Goal: Task Accomplishment & Management: Complete application form

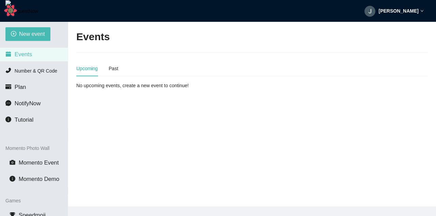
drag, startPoint x: 419, startPoint y: 13, endPoint x: 416, endPoint y: 18, distance: 5.6
click at [419, 13] on div "[PERSON_NAME]" at bounding box center [393, 11] width 59 height 22
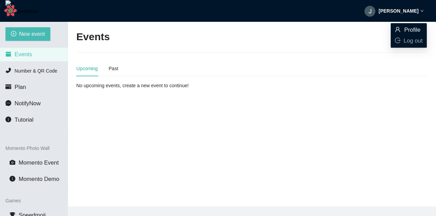
click at [403, 30] on span "Profile" at bounding box center [408, 29] width 28 height 7
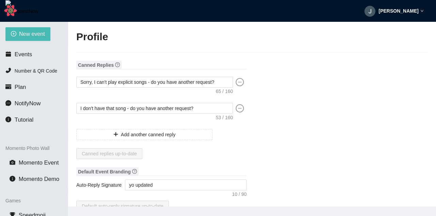
type input "[PERSON_NAME]"
type input "tooper34"
type input "Yo "QUOTE" coco single '"
type input "DJ"
type input "[PHONE_NUMBER]"
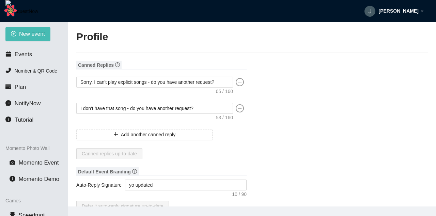
type input "[EMAIL_ADDRESS][DOMAIN_NAME]"
type input "[URL]"
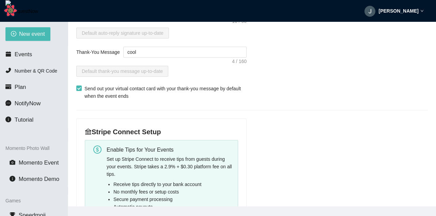
scroll to position [245, 0]
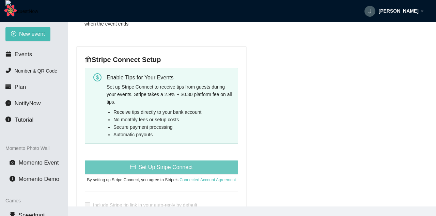
click at [153, 166] on span "Set Up Stripe Connect" at bounding box center [165, 167] width 54 height 9
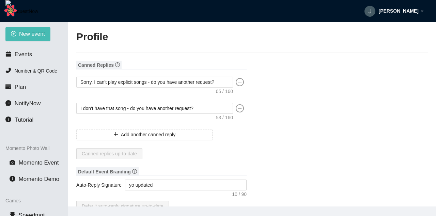
type textarea "[URL][DOMAIN_NAME]"
type input "[PERSON_NAME]"
type input "tooper34"
type input "Yo "QUOTE" coco single '"
type input "DJ"
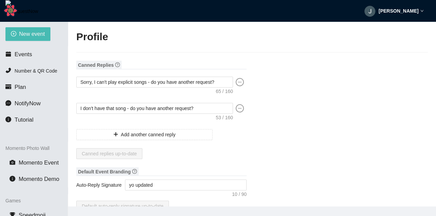
type input "(203) 484-8009"
type input "jakobkarstens@gmail.com"
type input "http://myco.teyme"
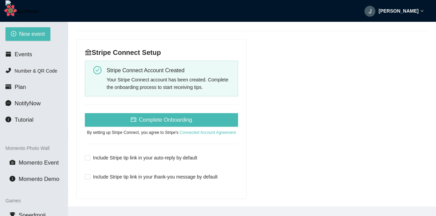
scroll to position [245, 0]
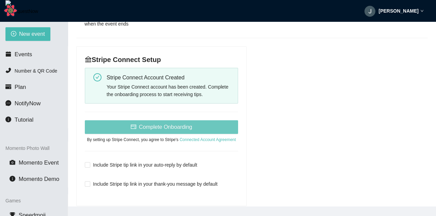
click at [232, 126] on button "Complete Onboarding" at bounding box center [161, 127] width 153 height 14
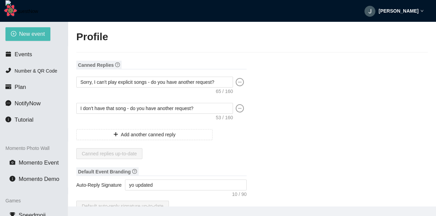
type textarea "[URL][DOMAIN_NAME]"
type input "[PERSON_NAME]"
type input "tooper34"
type input "Yo "QUOTE" coco single '"
type input "DJ"
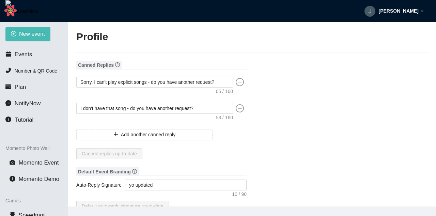
type input "[PHONE_NUMBER]"
type input "[EMAIL_ADDRESS][DOMAIN_NAME]"
type input "[URL]"
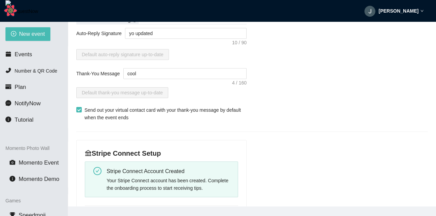
scroll to position [204, 0]
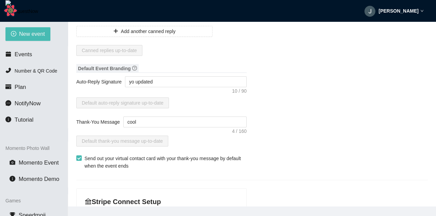
scroll to position [41, 0]
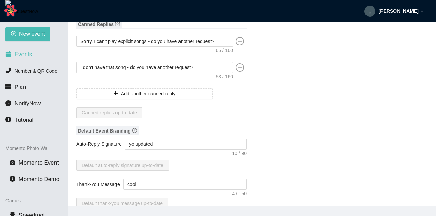
click at [31, 55] on span "Events" at bounding box center [23, 54] width 17 height 6
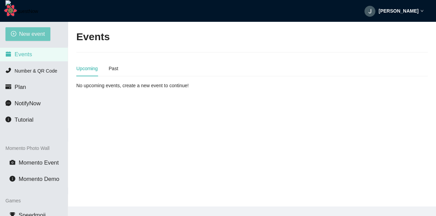
click at [37, 38] on span "New event" at bounding box center [32, 34] width 26 height 9
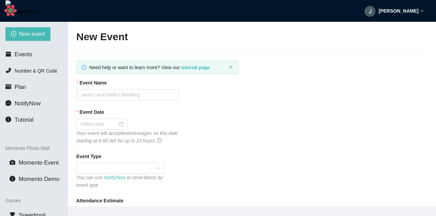
type textarea "[URL][DOMAIN_NAME]"
click at [125, 95] on input "Event Name" at bounding box center [127, 94] width 102 height 11
click at [105, 92] on input "Test StripeTips" at bounding box center [127, 94] width 102 height 11
type input "Test Stripe Tips"
drag, startPoint x: 127, startPoint y: 116, endPoint x: 125, endPoint y: 120, distance: 4.3
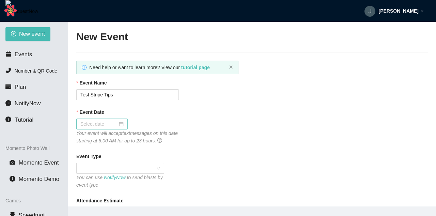
click at [126, 117] on div "Event Date" at bounding box center [251, 113] width 351 height 10
click at [117, 121] on input "Event Date" at bounding box center [98, 123] width 37 height 7
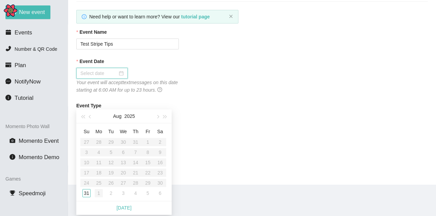
scroll to position [41, 0]
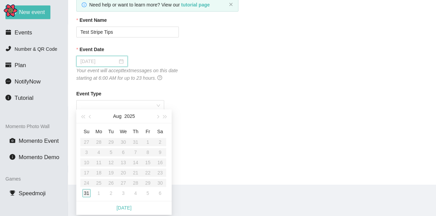
type input "[DATE]"
click at [85, 193] on div "31" at bounding box center [86, 193] width 8 height 8
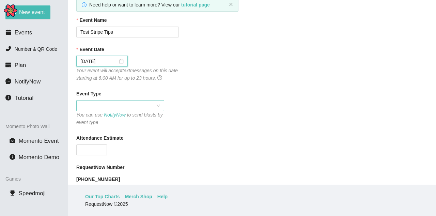
click at [125, 101] on span at bounding box center [120, 105] width 80 height 10
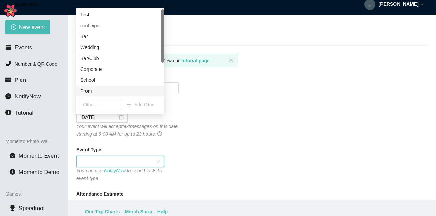
scroll to position [0, 0]
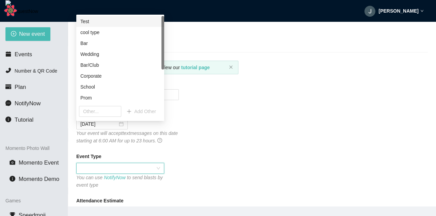
click at [93, 22] on div "Test" at bounding box center [120, 21] width 80 height 7
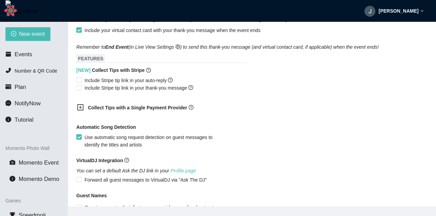
scroll to position [327, 0]
click at [122, 80] on span "Include Stripe tip link in your auto-reply" at bounding box center [129, 79] width 94 height 7
click at [75, 80] on main "New Event Need help or want to learn more? View our tutorial page Event Name Te…" at bounding box center [252, 114] width 368 height 184
click at [80, 80] on input "Include Stripe tip link in your auto-reply" at bounding box center [78, 79] width 5 height 5
click at [78, 81] on input "Include Stripe tip link in your auto-reply" at bounding box center [78, 79] width 5 height 5
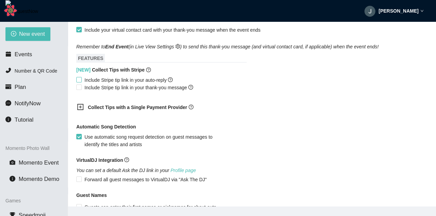
click at [79, 82] on input "Include Stripe tip link in your auto-reply" at bounding box center [78, 79] width 5 height 5
checkbox input "true"
click at [80, 89] on input "Include Stripe tip link in your thank-you message" at bounding box center [78, 86] width 5 height 5
checkbox input "true"
click at [149, 107] on b "Collect Tips with a Single Payment Provider" at bounding box center [137, 106] width 99 height 5
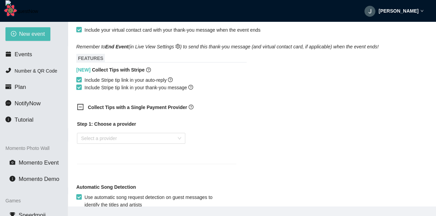
click at [149, 107] on b "Collect Tips with a Single Payment Provider" at bounding box center [137, 106] width 99 height 5
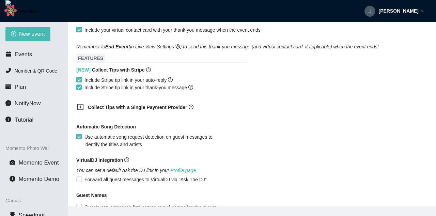
click at [155, 110] on b "Collect Tips with a Single Payment Provider" at bounding box center [137, 106] width 99 height 5
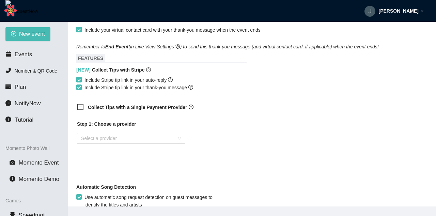
click at [155, 110] on b "Collect Tips with a Single Payment Provider" at bounding box center [137, 106] width 99 height 5
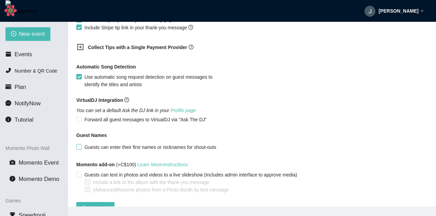
scroll to position [409, 0]
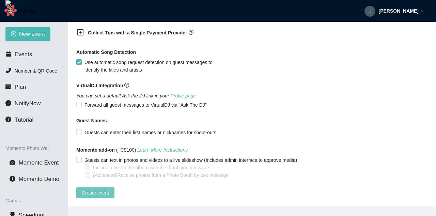
click at [108, 189] on span "Create event" at bounding box center [95, 192] width 27 height 7
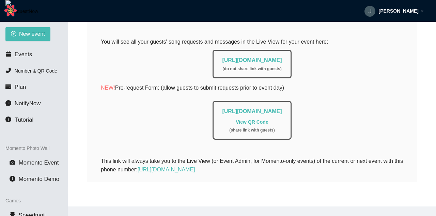
scroll to position [147, 0]
click at [38, 55] on li "Events" at bounding box center [34, 55] width 68 height 14
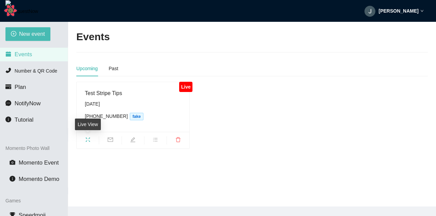
click at [84, 138] on span "fullscreen" at bounding box center [88, 140] width 22 height 7
click at [134, 141] on icon "edit" at bounding box center [132, 139] width 5 height 5
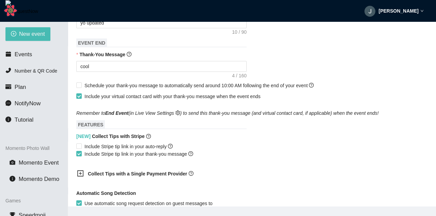
scroll to position [245, 0]
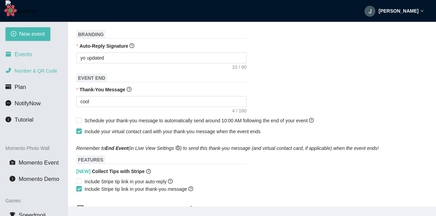
click at [42, 58] on li "Events" at bounding box center [34, 55] width 68 height 14
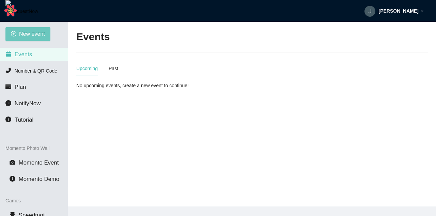
click at [37, 31] on span "New event" at bounding box center [32, 34] width 26 height 9
type textarea "[URL][DOMAIN_NAME]"
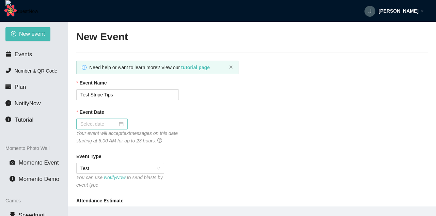
click at [117, 125] on input "Event Date" at bounding box center [98, 123] width 37 height 7
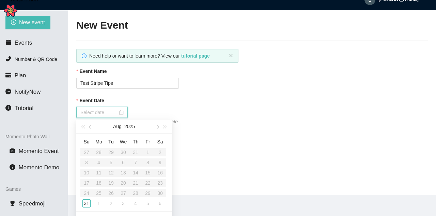
scroll to position [22, 0]
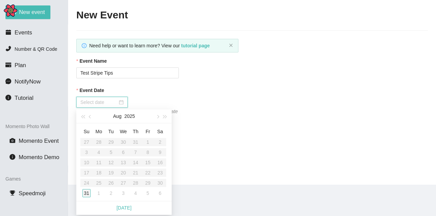
type input "08/31/2025"
click at [85, 192] on div "31" at bounding box center [86, 193] width 8 height 8
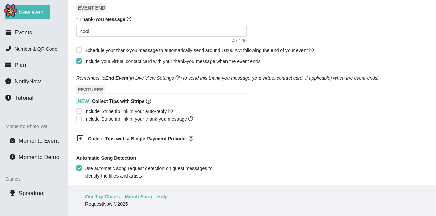
scroll to position [286, 0]
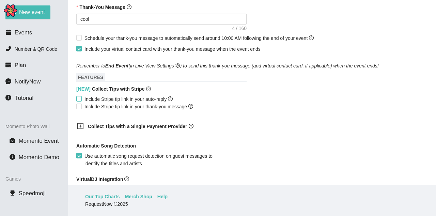
click at [81, 100] on span at bounding box center [78, 98] width 5 height 5
click at [81, 100] on input "Include Stripe tip link in your auto-reply" at bounding box center [78, 98] width 5 height 5
checkbox input "true"
click at [86, 107] on span "Include Stripe tip link in your thank-you message" at bounding box center [139, 106] width 114 height 7
click at [81, 107] on input "Include Stripe tip link in your thank-you message" at bounding box center [78, 105] width 5 height 5
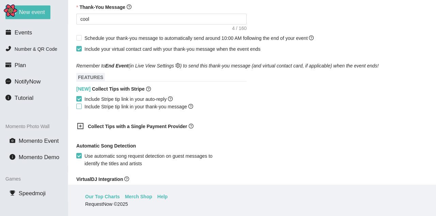
checkbox input "true"
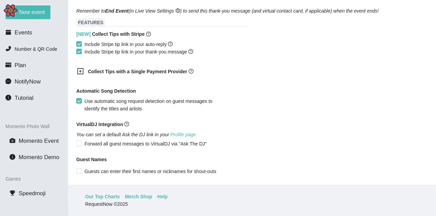
scroll to position [409, 0]
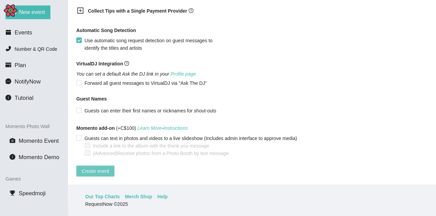
click at [97, 167] on span "Create event" at bounding box center [95, 170] width 27 height 7
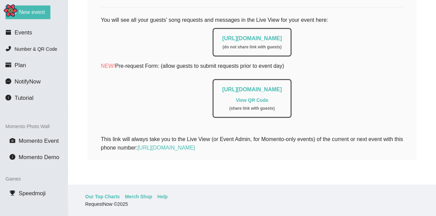
scroll to position [147, 0]
click at [37, 30] on li "Events" at bounding box center [34, 33] width 68 height 14
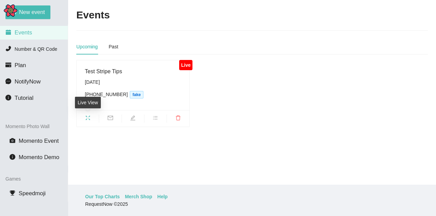
click at [92, 114] on span at bounding box center [88, 118] width 22 height 8
click at [86, 117] on icon "fullscreen" at bounding box center [87, 117] width 5 height 5
click at [130, 118] on icon "edit" at bounding box center [132, 117] width 5 height 5
type textarea "[URL][DOMAIN_NAME]"
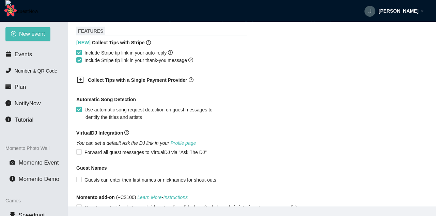
scroll to position [429, 0]
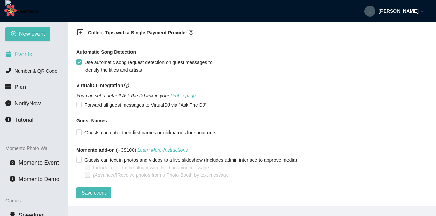
click at [32, 52] on li "Events" at bounding box center [34, 55] width 68 height 14
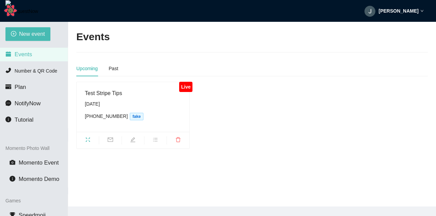
click at [85, 139] on icon "fullscreen" at bounding box center [87, 139] width 5 height 5
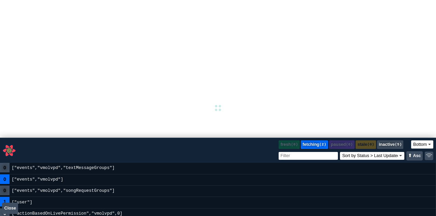
select select "bottom"
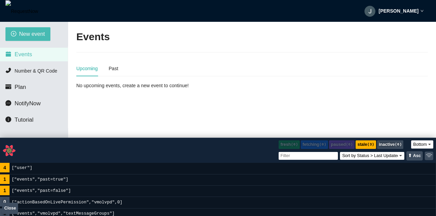
click at [402, 7] on div "[PERSON_NAME]" at bounding box center [393, 11] width 59 height 22
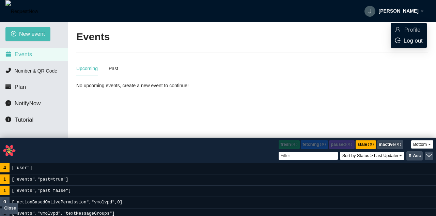
click at [412, 45] on div "Log out" at bounding box center [408, 40] width 28 height 7
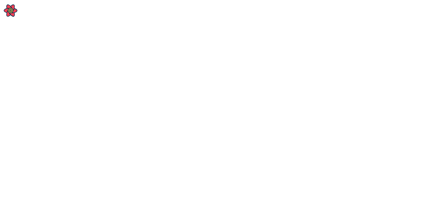
select select "bottom"
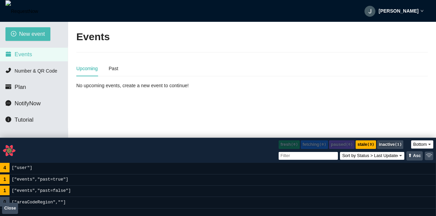
click at [418, 15] on div "Jakob" at bounding box center [393, 11] width 59 height 22
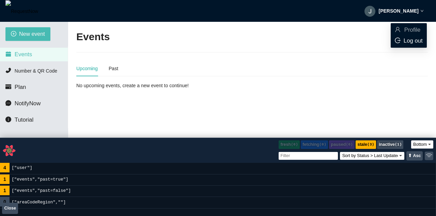
click at [404, 42] on span "Log out" at bounding box center [412, 40] width 19 height 6
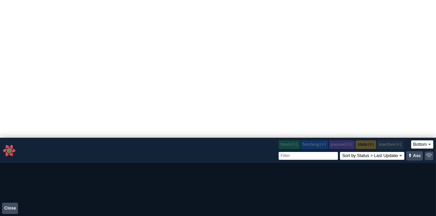
select select "bottom"
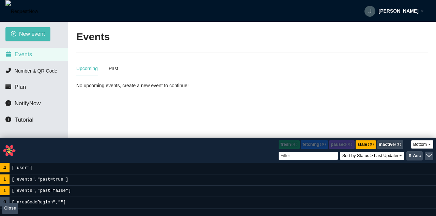
click at [12, 152] on icon "Close React Query Devtools" at bounding box center [9, 150] width 13 height 11
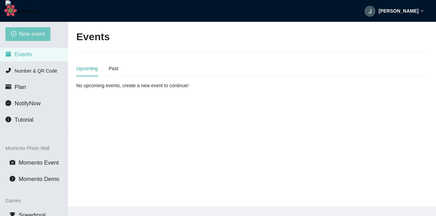
click at [27, 36] on span "New event" at bounding box center [32, 34] width 26 height 9
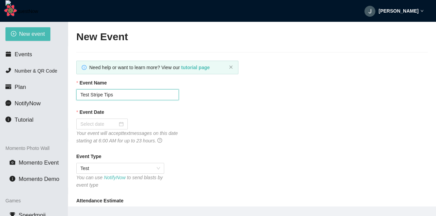
click at [131, 97] on input "Test Stripe Tips" at bounding box center [127, 94] width 102 height 11
type input "Test Stripe Tips J"
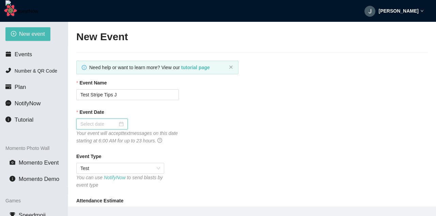
click at [85, 122] on input "Event Date" at bounding box center [98, 123] width 37 height 7
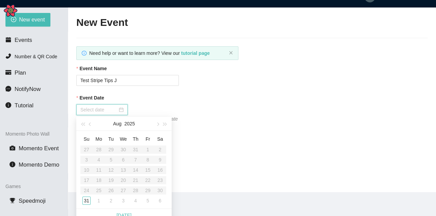
scroll to position [22, 0]
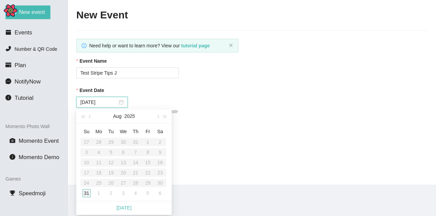
type input "08/31/2025"
click at [87, 192] on div "31" at bounding box center [86, 193] width 8 height 8
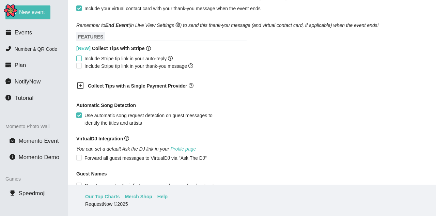
scroll to position [327, 0]
click at [148, 53] on div "[NEW] Collect Tips with Stripe" at bounding box center [251, 49] width 351 height 10
click at [150, 59] on span "Include Stripe tip link in your auto-reply" at bounding box center [129, 57] width 94 height 7
click at [81, 59] on input "Include Stripe tip link in your auto-reply" at bounding box center [78, 57] width 5 height 5
checkbox input "true"
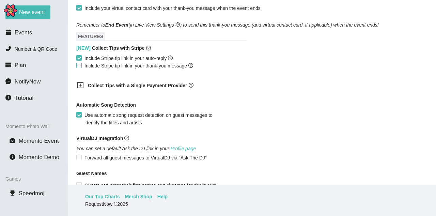
click at [149, 69] on span "Include Stripe tip link in your thank-you message" at bounding box center [139, 65] width 114 height 7
click at [81, 67] on input "Include Stripe tip link in your thank-you message" at bounding box center [78, 65] width 5 height 5
checkbox input "true"
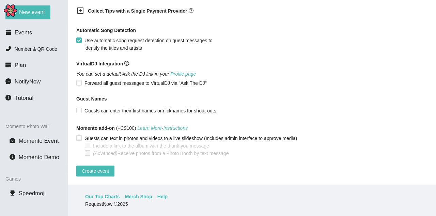
scroll to position [409, 0]
click at [93, 167] on span "Create event" at bounding box center [95, 170] width 27 height 7
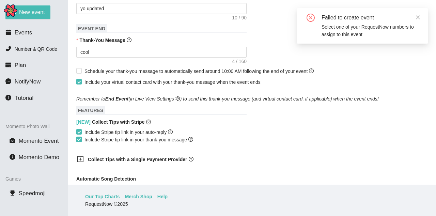
scroll to position [245, 0]
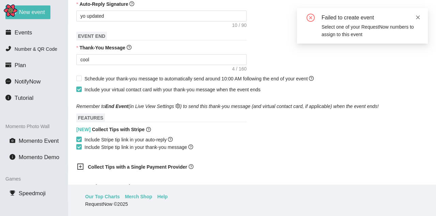
click at [417, 15] on icon "close" at bounding box center [417, 17] width 5 height 5
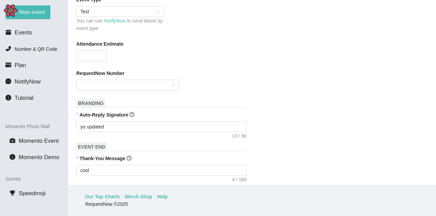
scroll to position [123, 0]
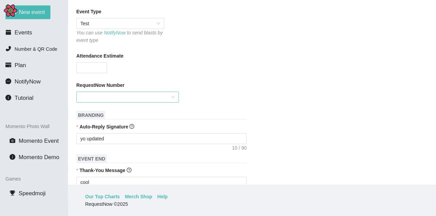
click at [137, 98] on input "RequestNow Number" at bounding box center [125, 97] width 90 height 10
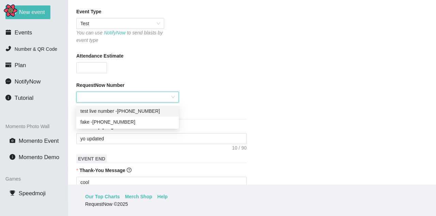
click at [144, 110] on div "test live number - (540) 281-3078" at bounding box center [127, 110] width 94 height 7
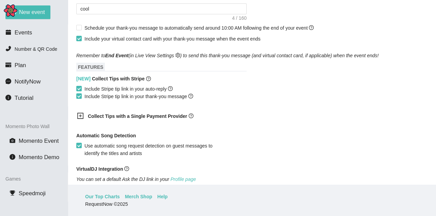
scroll to position [409, 0]
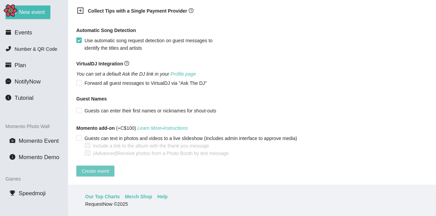
click at [103, 167] on span "Create event" at bounding box center [95, 170] width 27 height 7
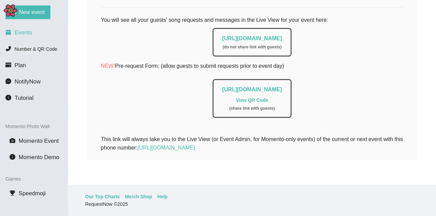
click at [28, 37] on li "Events" at bounding box center [34, 33] width 68 height 14
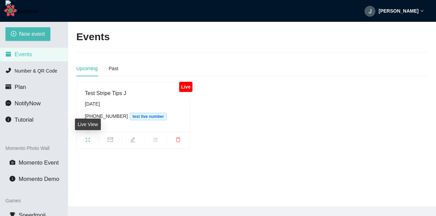
click at [89, 141] on icon "fullscreen" at bounding box center [87, 139] width 5 height 5
